Goal: Task Accomplishment & Management: Complete application form

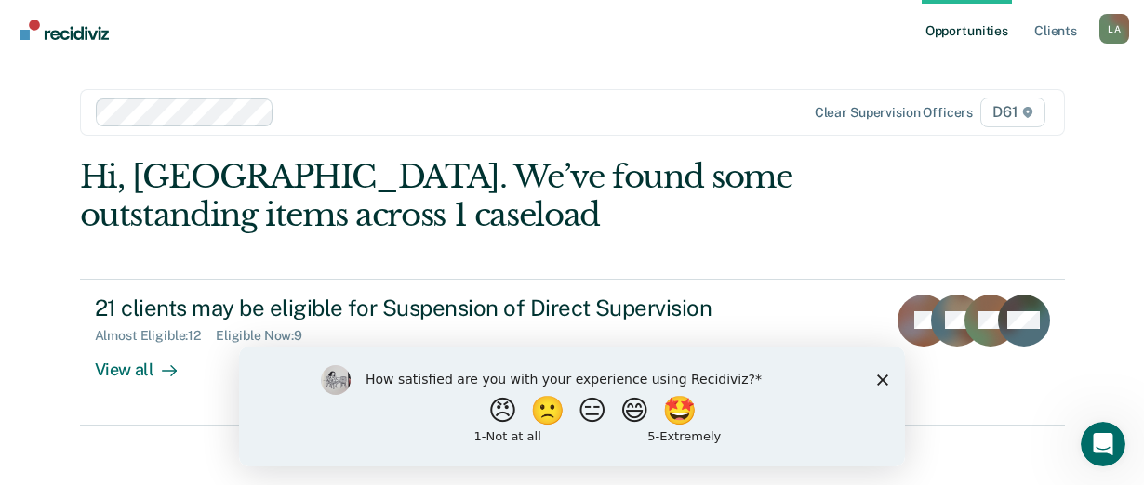
click at [886, 376] on polygon "Close survey" at bounding box center [882, 379] width 11 height 11
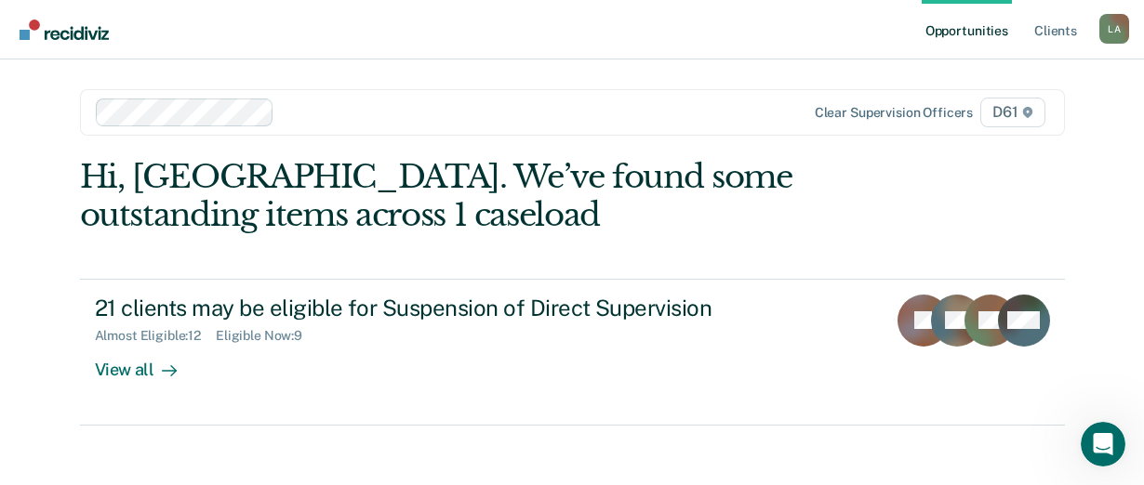
click at [1095, 159] on div "Opportunities Client s [PERSON_NAME] L A Profile How it works Log Out Clear sup…" at bounding box center [572, 242] width 1144 height 485
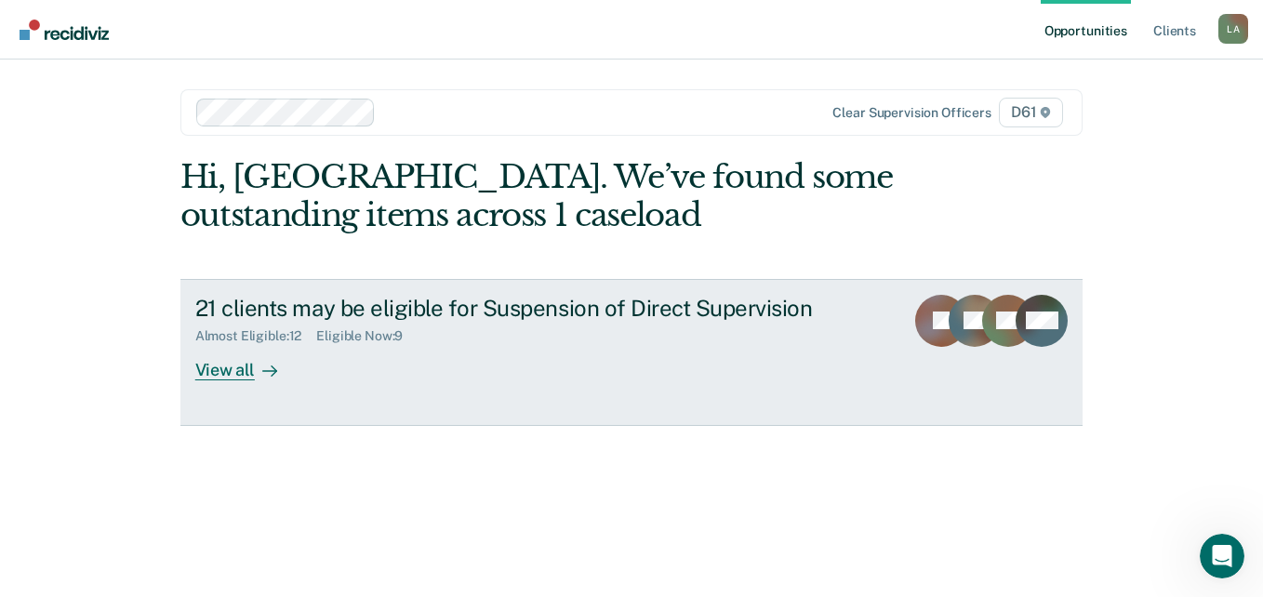
click at [469, 307] on div "21 clients may be eligible for Suspension of Direct Supervision" at bounding box center [521, 308] width 653 height 27
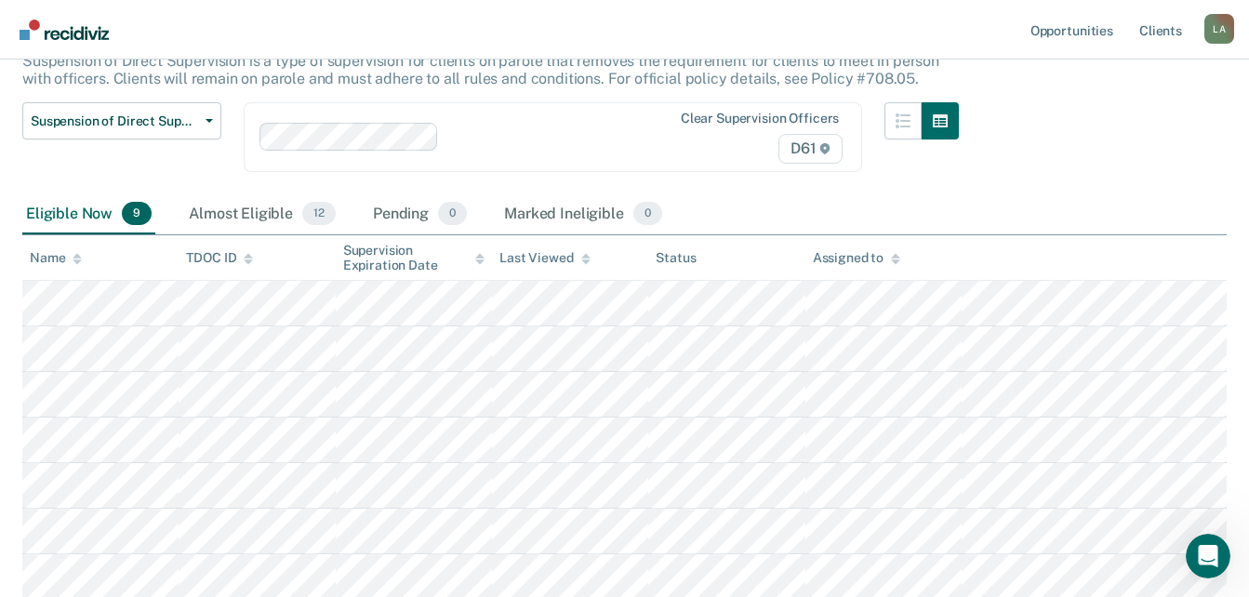
scroll to position [126, 0]
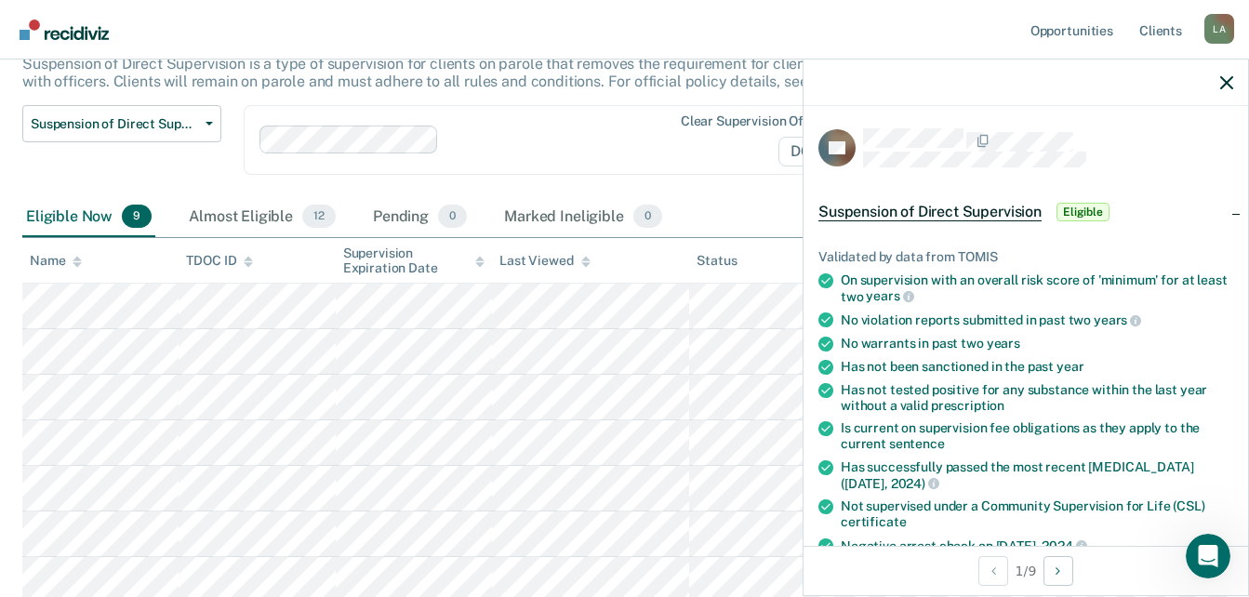
click at [1135, 260] on div "Validated by data from TOMIS" at bounding box center [1025, 257] width 415 height 16
click at [1136, 260] on div "Validated by data from TOMIS" at bounding box center [1025, 257] width 415 height 16
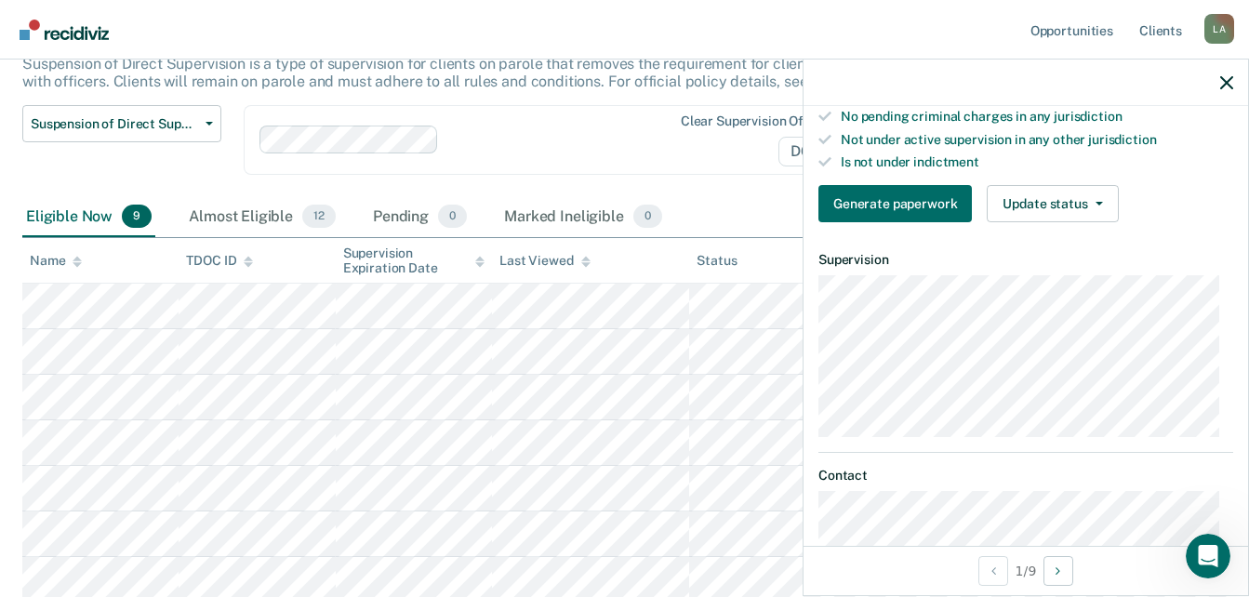
scroll to position [624, 0]
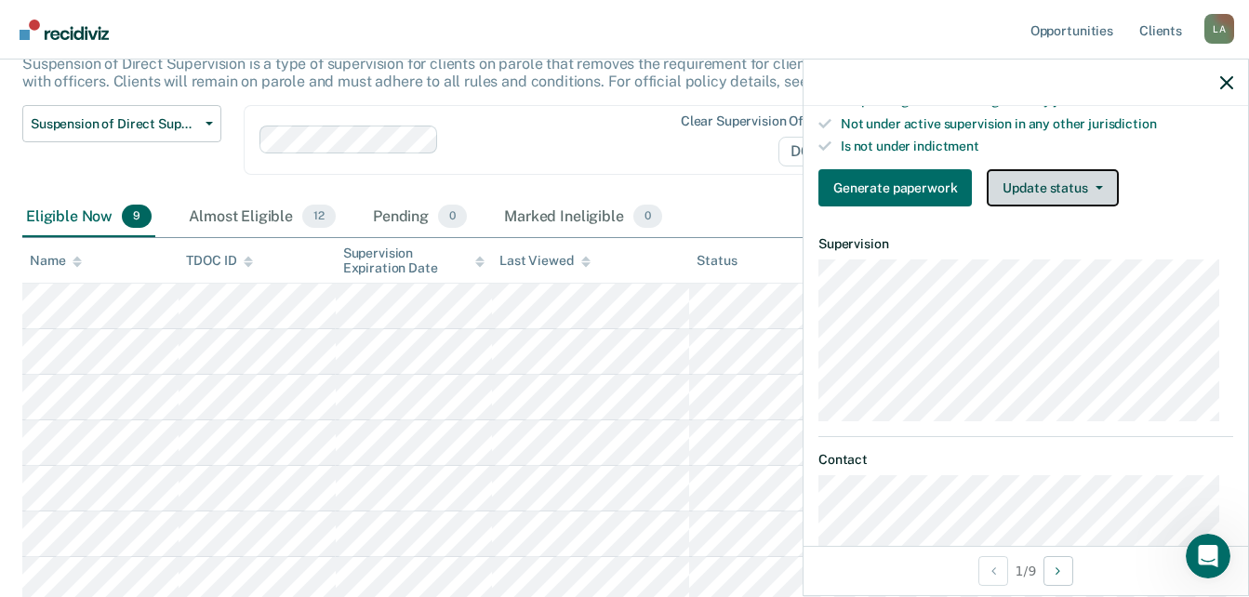
click at [1099, 186] on icon "button" at bounding box center [1099, 188] width 7 height 4
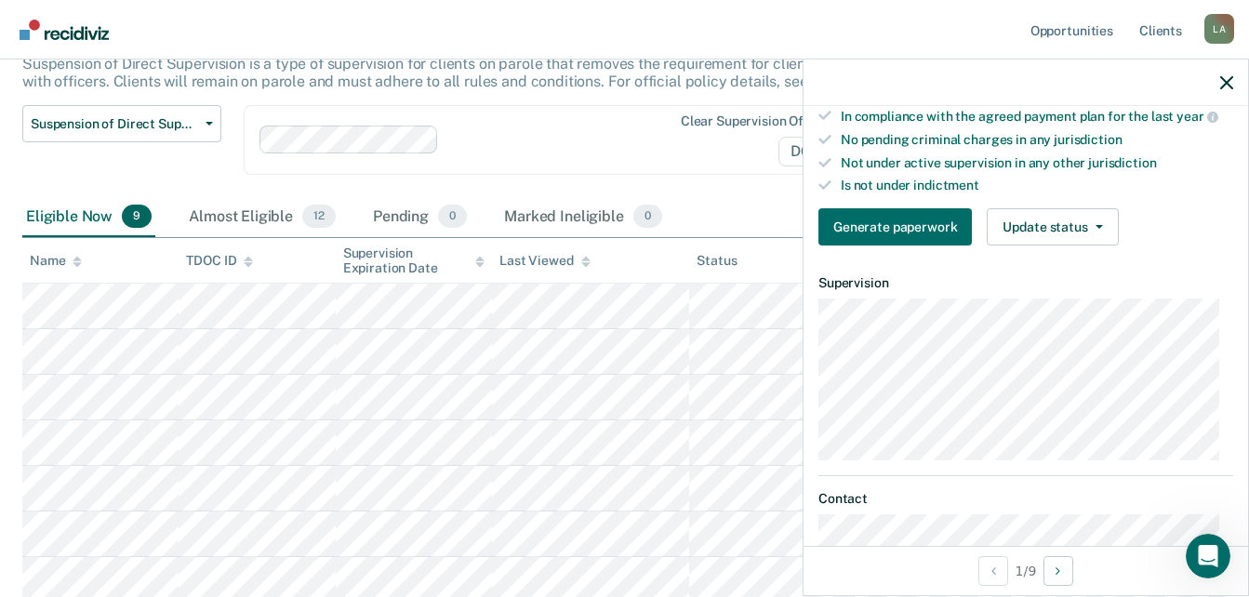
scroll to position [553, 0]
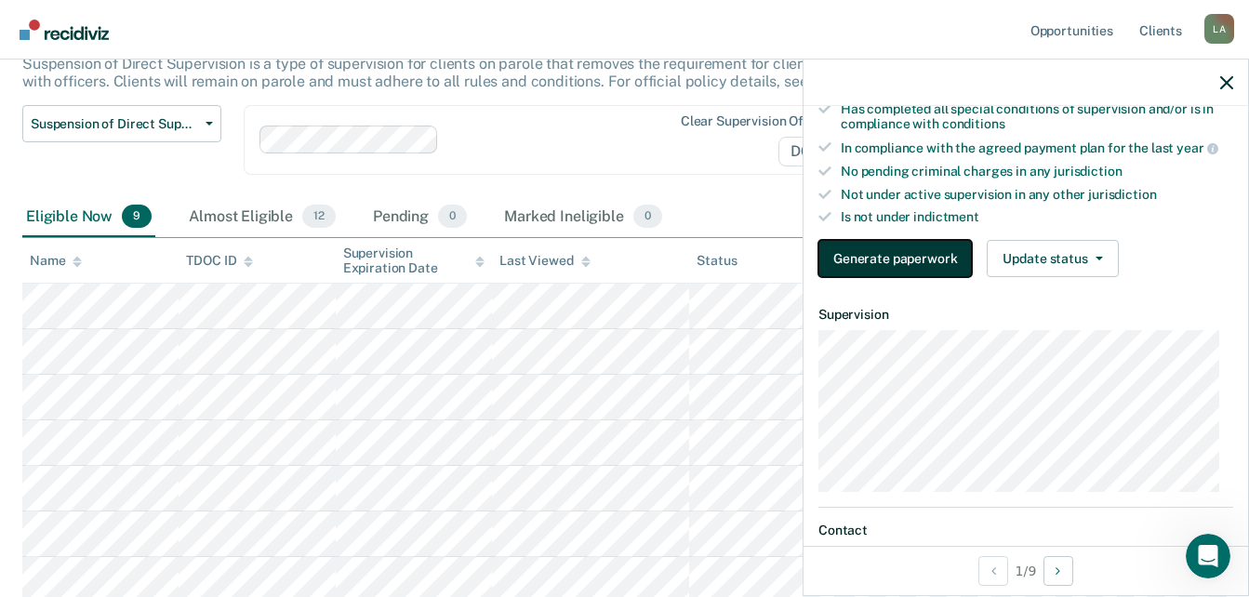
click at [882, 258] on button "Generate paperwork" at bounding box center [894, 258] width 153 height 37
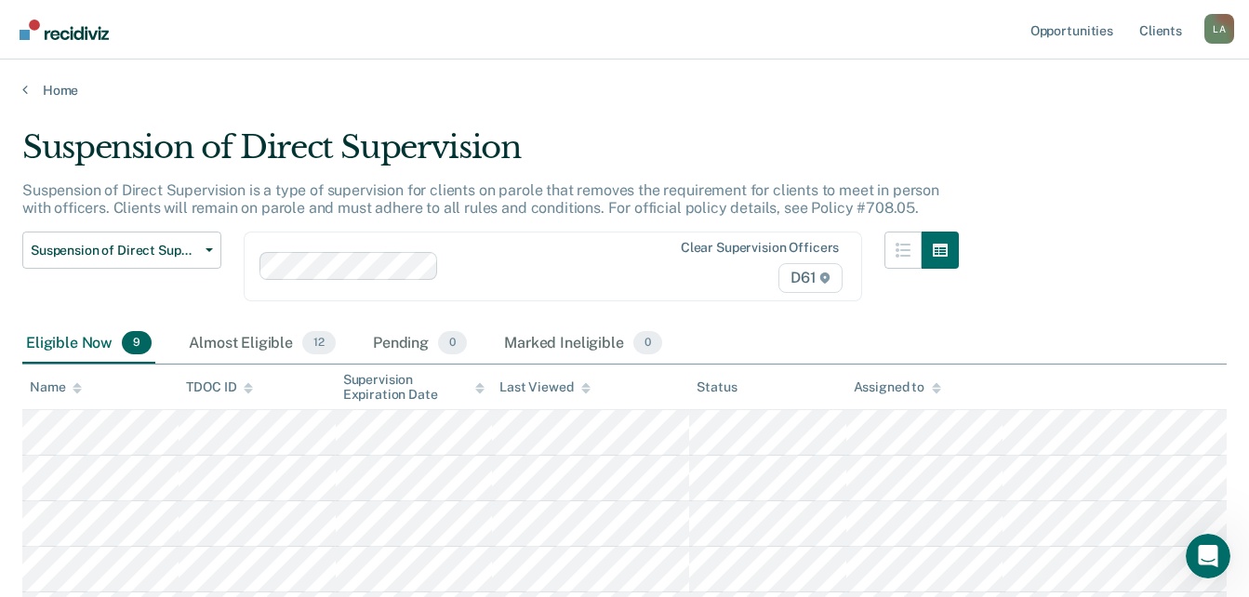
scroll to position [126, 0]
